Goal: Find specific page/section: Find specific page/section

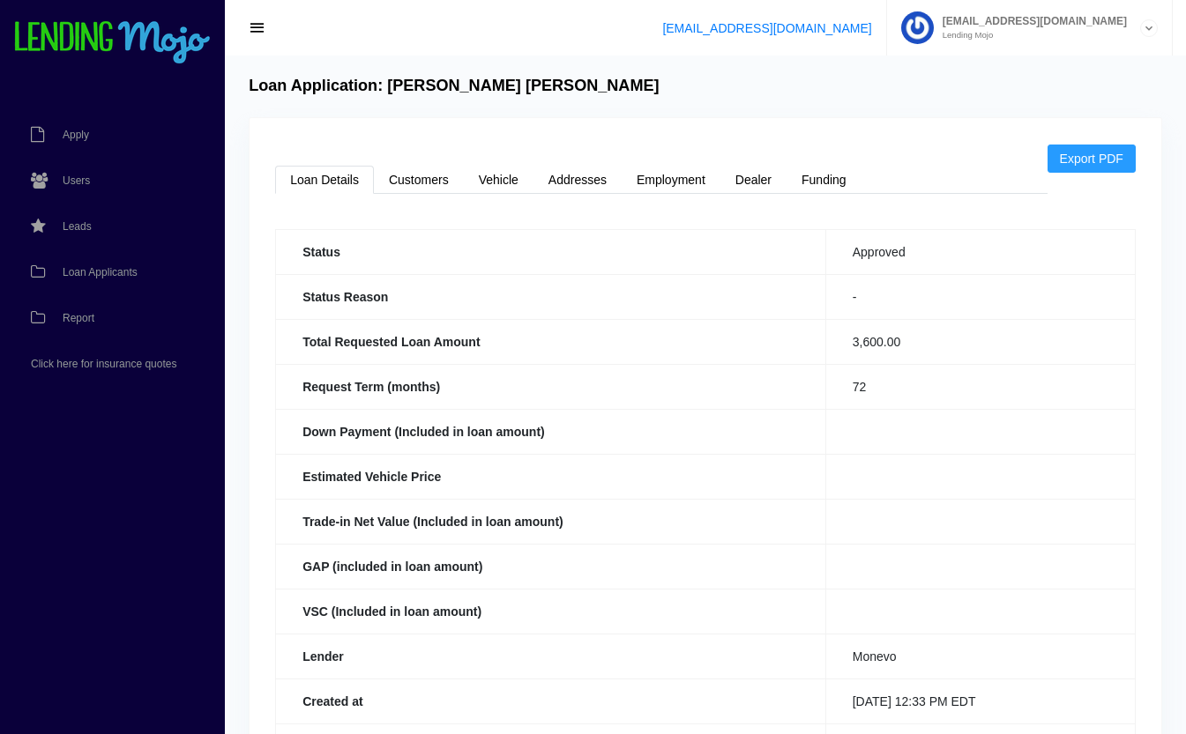
scroll to position [406, 0]
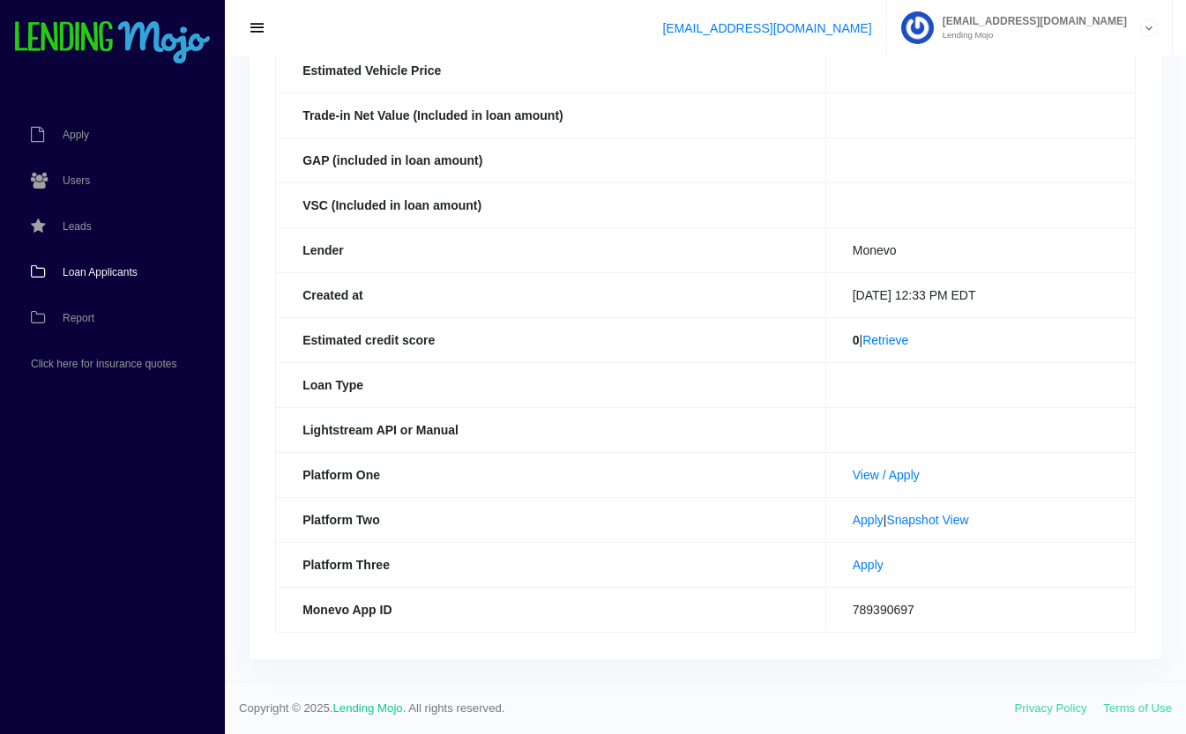
click at [94, 270] on span "Loan Applicants" at bounding box center [100, 272] width 75 height 11
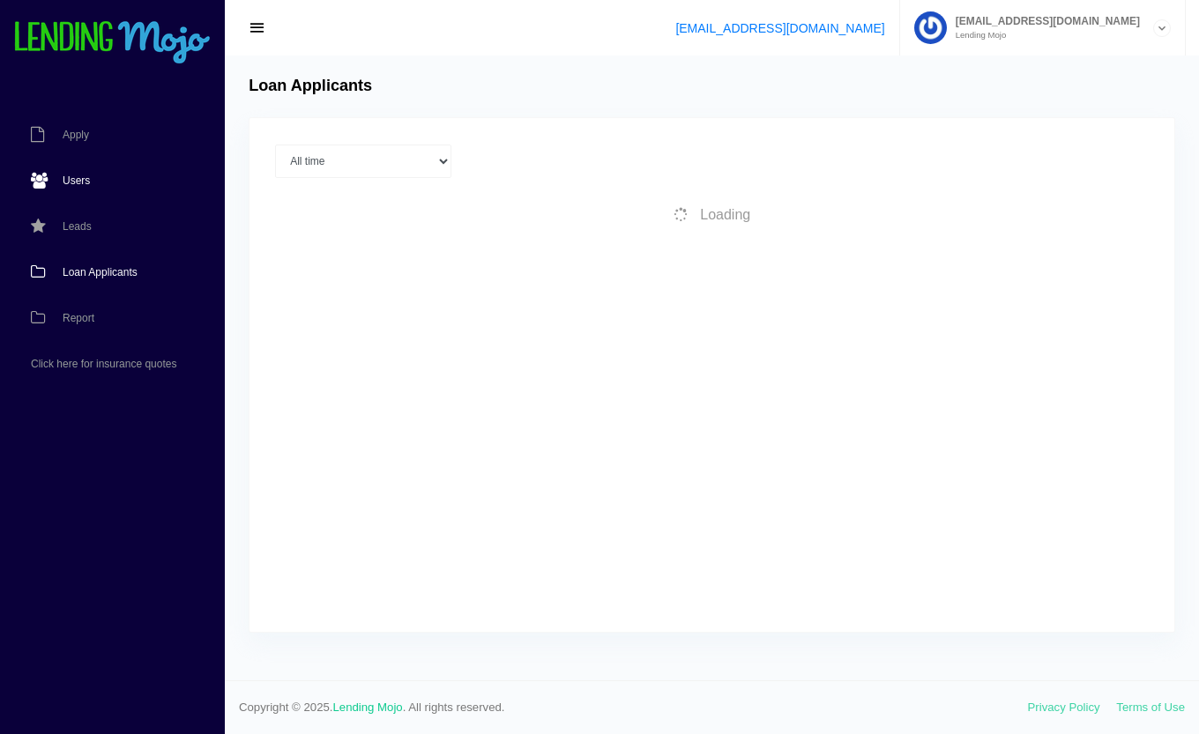
click at [71, 177] on span "Users" at bounding box center [76, 180] width 27 height 11
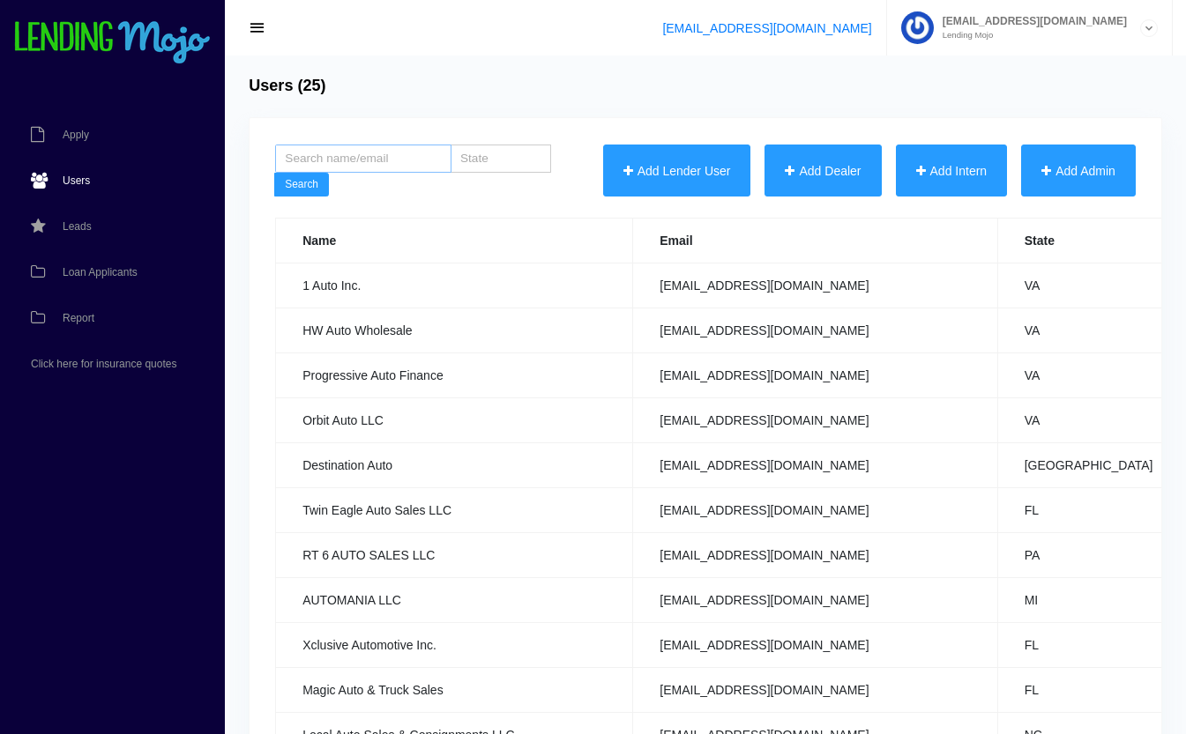
click at [416, 154] on input "search" at bounding box center [363, 159] width 176 height 28
type input "steel"
click at [292, 182] on button "Search" at bounding box center [301, 185] width 55 height 25
